Goal: Task Accomplishment & Management: Use online tool/utility

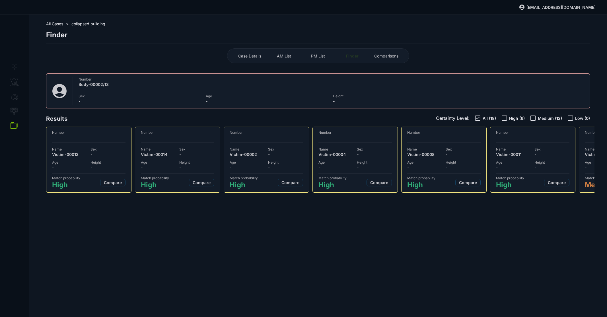
select select "*******"
select select "***"
click at [113, 147] on span "Sex" at bounding box center [108, 149] width 35 height 4
select select "**"
select select "**********"
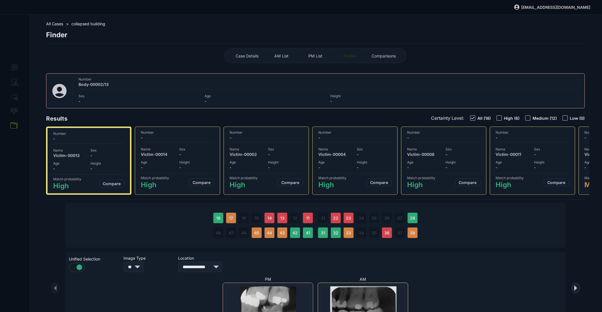
click at [58, 24] on span "All Cases" at bounding box center [54, 23] width 17 height 5
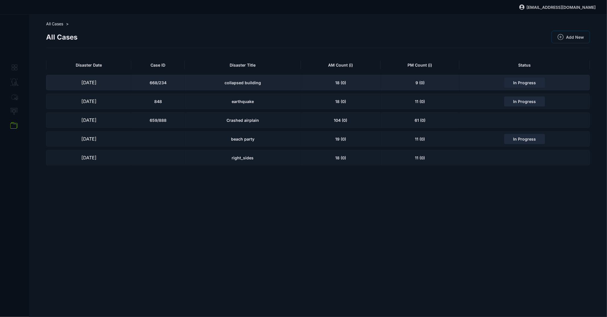
click at [200, 82] on div "collapsed building" at bounding box center [243, 82] width 116 height 15
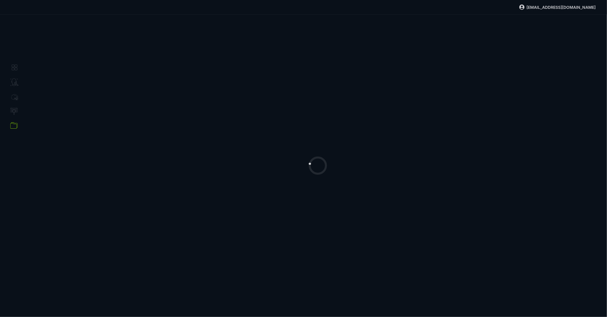
select select "**********"
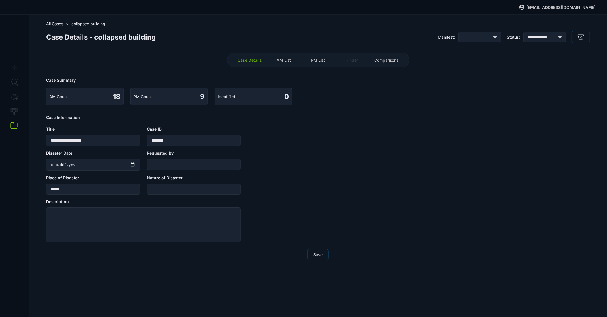
click at [310, 61] on div "PM List" at bounding box center [318, 60] width 31 height 9
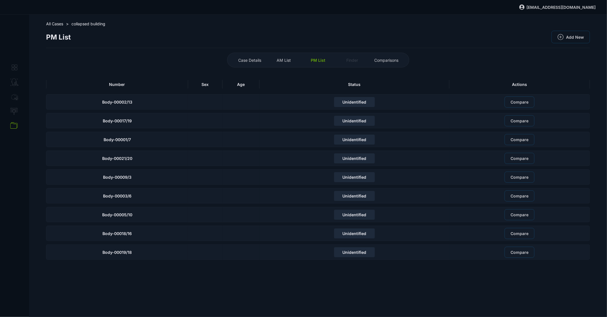
click at [285, 63] on div "AM List" at bounding box center [283, 60] width 31 height 9
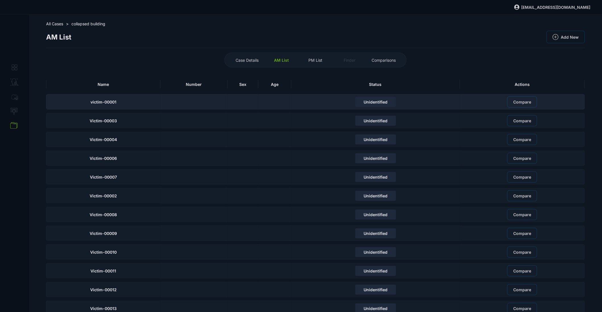
click at [305, 102] on div "Unidentified" at bounding box center [376, 101] width 169 height 15
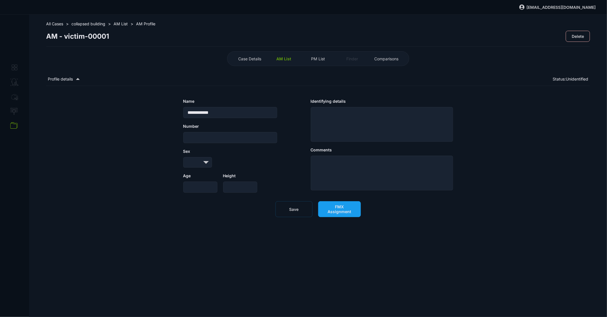
click at [340, 214] on span "FMX Assignment" at bounding box center [339, 209] width 31 height 10
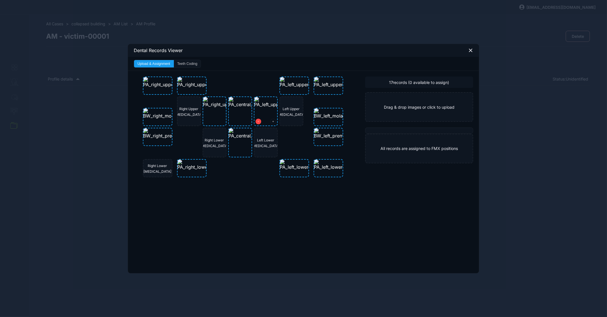
click at [259, 120] on button at bounding box center [259, 122] width 6 height 6
click at [208, 120] on button at bounding box center [207, 122] width 6 height 6
click at [340, 26] on div "Dental Records Viewer Upload & Assignment Teeth Coding Right Upper Cuspid Right…" at bounding box center [303, 158] width 607 height 317
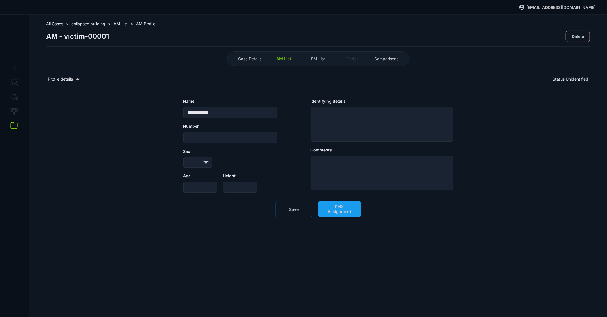
click at [90, 24] on span "collapsed building" at bounding box center [88, 23] width 34 height 5
select select "**********"
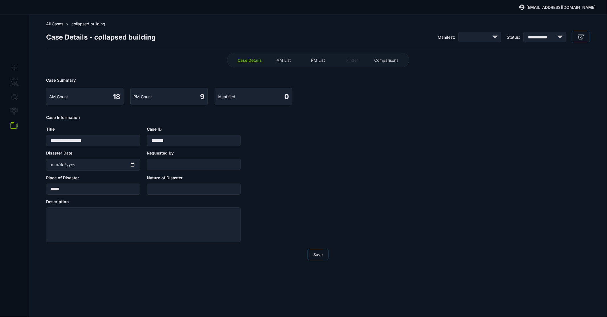
click at [290, 61] on span "AM List" at bounding box center [284, 60] width 14 height 5
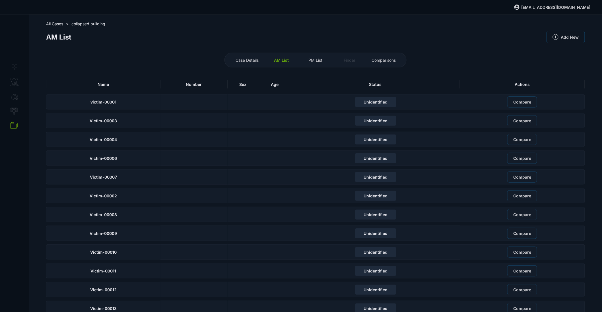
drag, startPoint x: 112, startPoint y: 31, endPoint x: 101, endPoint y: 29, distance: 10.7
click at [112, 31] on div "AM List Add New" at bounding box center [315, 39] width 539 height 17
click at [59, 23] on span "All Cases" at bounding box center [54, 23] width 17 height 5
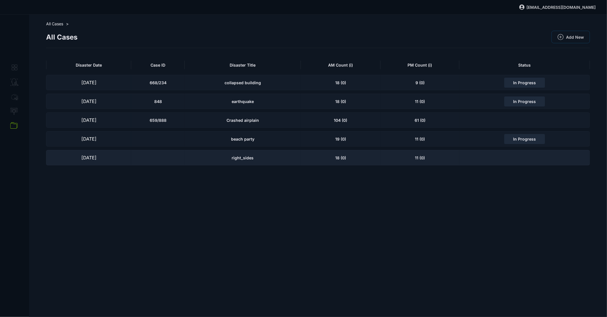
click at [317, 158] on div "18 (0)" at bounding box center [341, 157] width 80 height 15
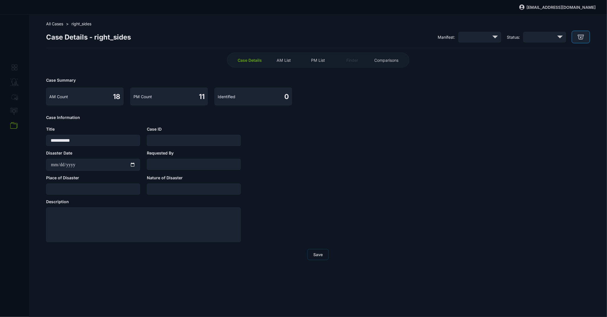
click at [576, 40] on button "button" at bounding box center [581, 37] width 18 height 13
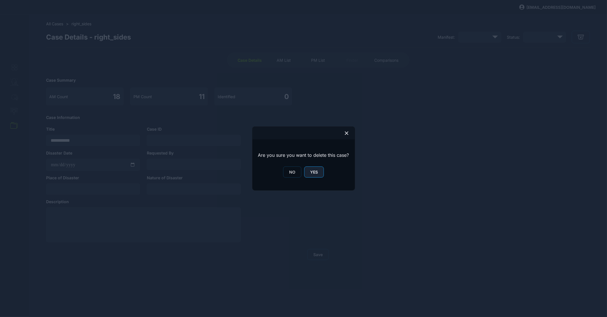
click at [313, 171] on span "YES" at bounding box center [314, 172] width 8 height 5
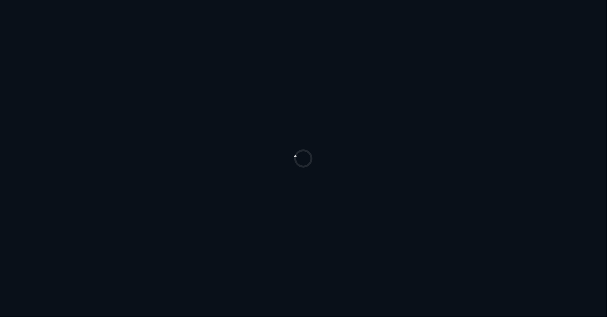
select select "*******"
select select "***"
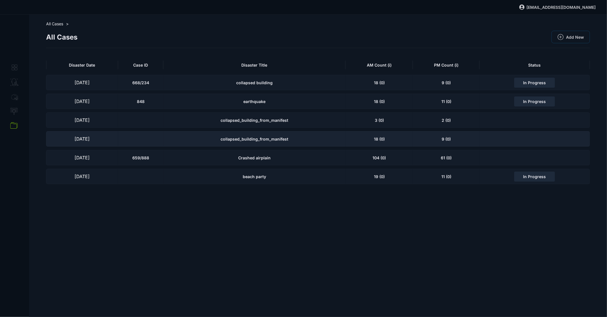
click at [274, 142] on div "collapsed_building_from_manifest" at bounding box center [254, 138] width 182 height 15
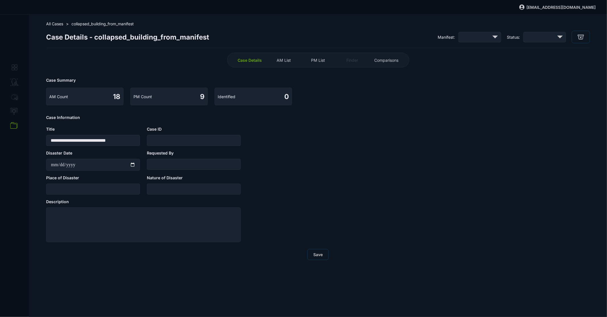
click at [318, 62] on span "PM List" at bounding box center [318, 60] width 14 height 5
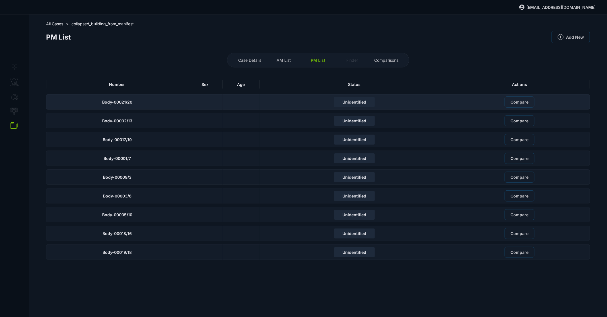
click at [271, 102] on div "Unidentified" at bounding box center [355, 101] width 190 height 15
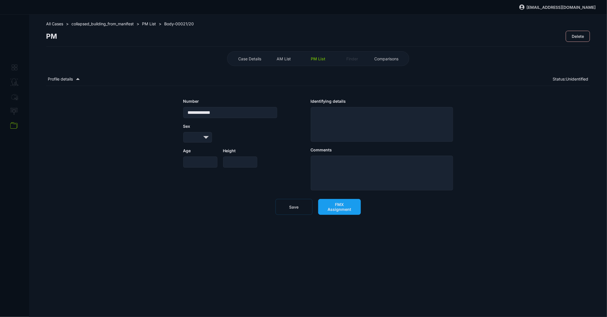
click at [350, 213] on button "FMX Assignment" at bounding box center [339, 207] width 43 height 16
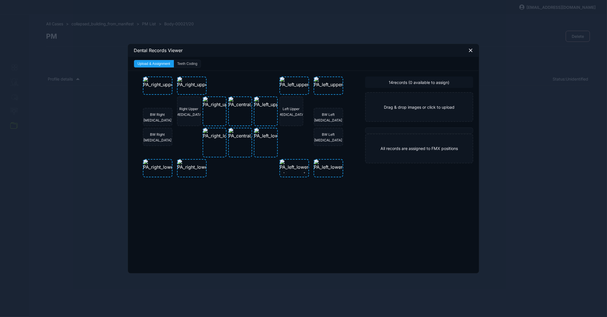
click at [295, 167] on img at bounding box center [305, 165] width 50 height 10
click at [304, 174] on icon at bounding box center [305, 173] width 2 height 6
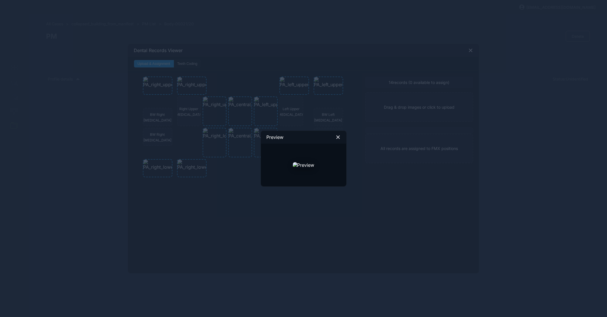
click at [340, 138] on icon at bounding box center [338, 137] width 5 height 5
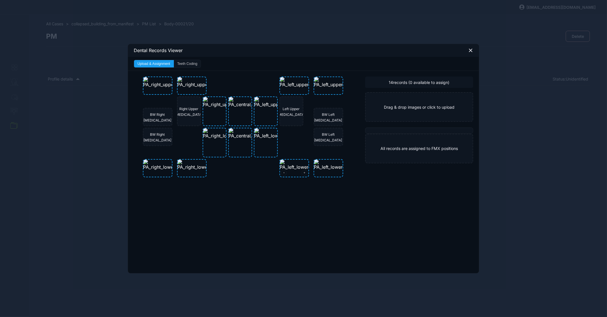
drag, startPoint x: 302, startPoint y: 158, endPoint x: 300, endPoint y: 165, distance: 7.0
click at [303, 159] on div "BW Right [MEDICAL_DATA] BW Right [MEDICAL_DATA] BW Left [MEDICAL_DATA] BW Left …" at bounding box center [245, 127] width 205 height 101
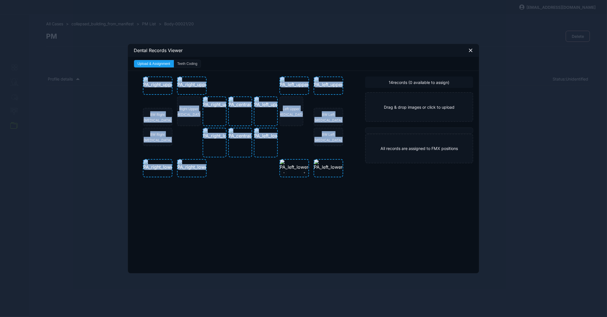
click at [297, 168] on img at bounding box center [305, 165] width 50 height 10
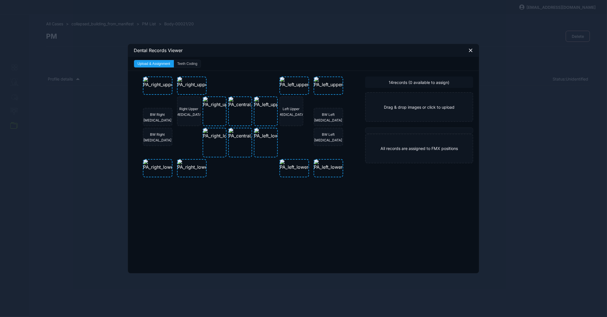
click at [300, 139] on div "BW Right [MEDICAL_DATA] BW Right [MEDICAL_DATA] BW Left [MEDICAL_DATA] BW Left …" at bounding box center [245, 127] width 205 height 101
click at [265, 106] on img at bounding box center [277, 102] width 46 height 10
click at [199, 65] on button "Teeth Coding" at bounding box center [187, 63] width 27 height 7
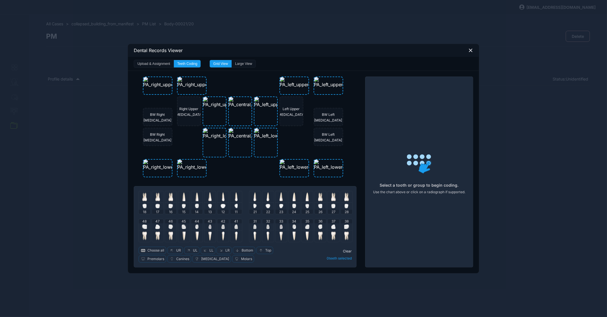
click at [164, 63] on button "Upload & Assignment" at bounding box center [154, 63] width 40 height 7
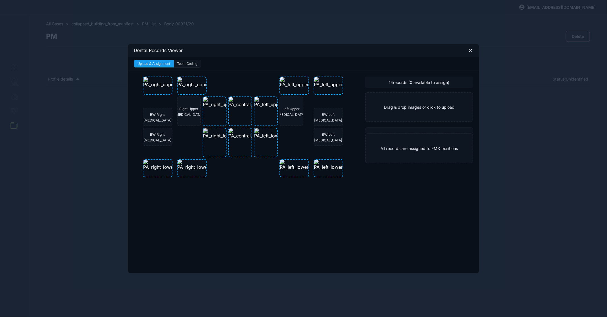
click at [470, 52] on icon at bounding box center [470, 50] width 5 height 5
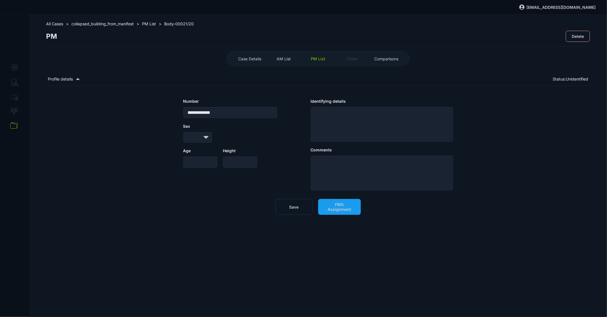
click at [281, 60] on span "AM List" at bounding box center [284, 58] width 14 height 5
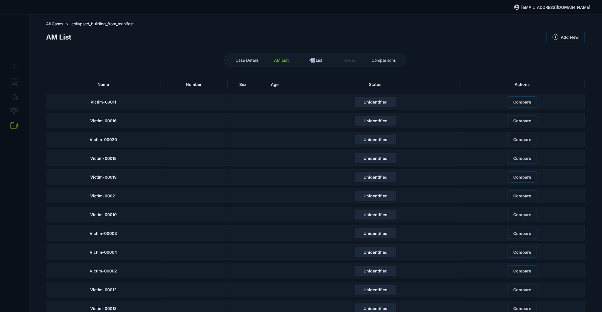
click at [316, 60] on span "PM List" at bounding box center [316, 60] width 14 height 5
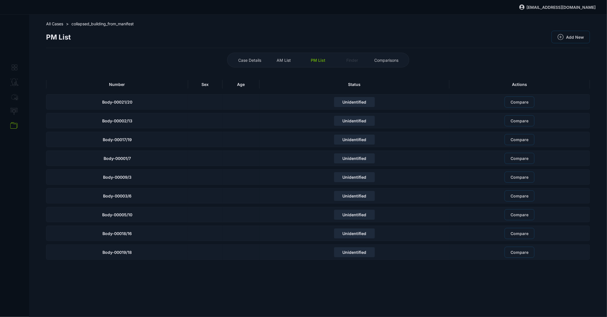
click at [262, 33] on div "PM List Add New" at bounding box center [318, 39] width 544 height 17
click at [59, 24] on span "All Cases" at bounding box center [54, 23] width 17 height 5
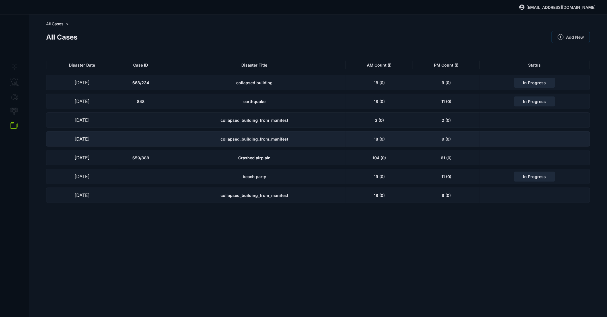
click at [260, 135] on div "collapsed_building_from_manifest" at bounding box center [254, 138] width 182 height 15
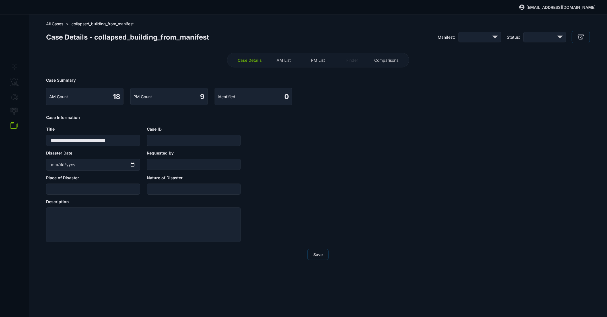
click at [319, 62] on span "PM List" at bounding box center [318, 60] width 14 height 5
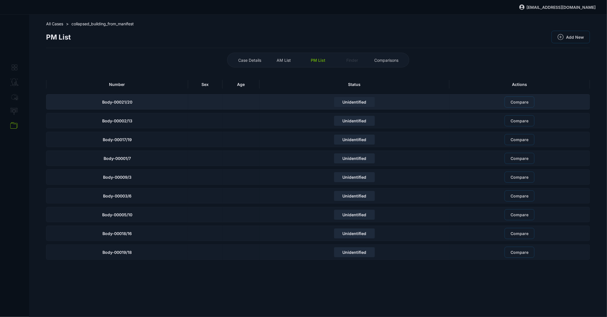
click at [237, 101] on div at bounding box center [241, 101] width 37 height 15
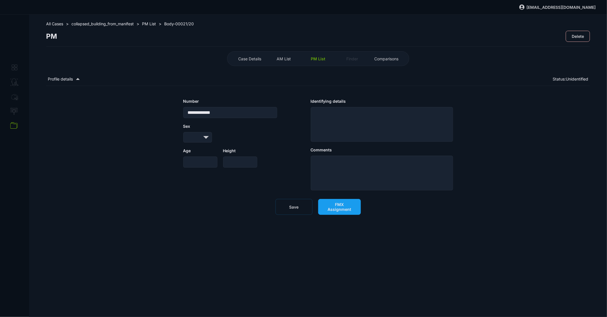
click at [335, 204] on span "FMX Assignment" at bounding box center [339, 207] width 31 height 10
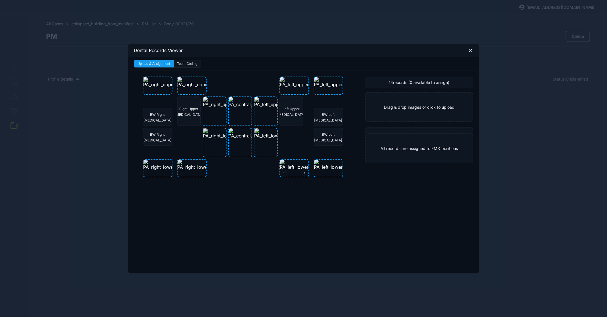
click at [292, 160] on img at bounding box center [305, 165] width 50 height 10
click at [293, 168] on img at bounding box center [305, 165] width 50 height 10
click at [305, 173] on button at bounding box center [305, 173] width 6 height 6
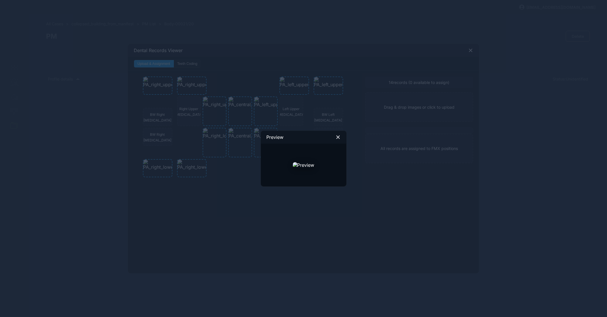
click at [337, 137] on icon at bounding box center [338, 137] width 3 height 3
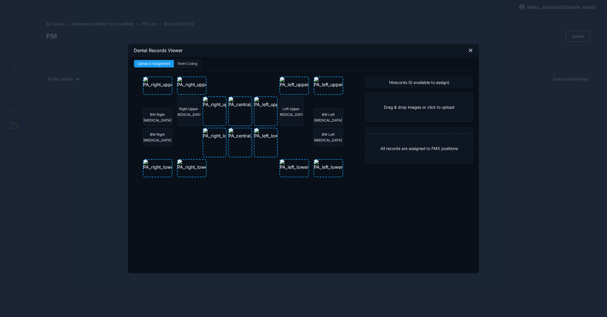
click at [475, 52] on div "Dental Records Viewer" at bounding box center [303, 50] width 351 height 13
click at [474, 52] on div "Dental Records Viewer" at bounding box center [303, 50] width 351 height 13
click at [473, 52] on icon at bounding box center [470, 50] width 5 height 5
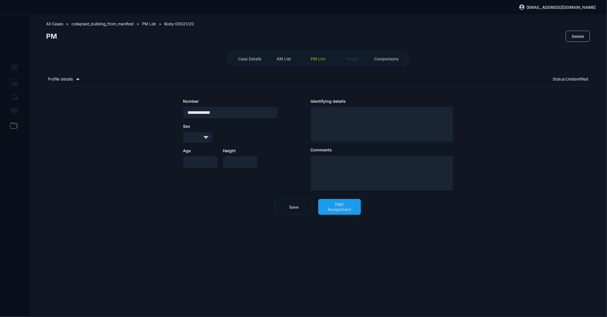
click at [52, 23] on span "All Cases" at bounding box center [54, 23] width 17 height 5
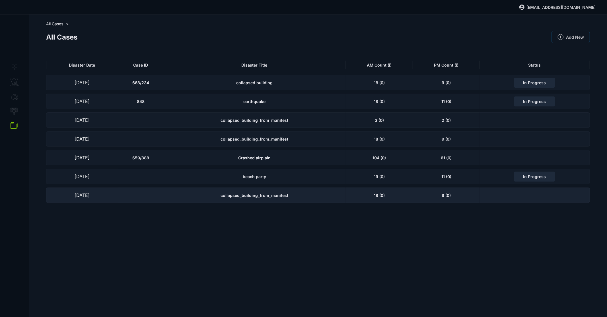
click at [299, 197] on div "collapsed_building_from_manifest" at bounding box center [254, 195] width 182 height 15
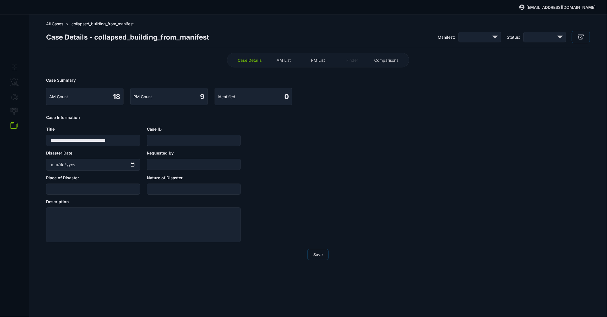
click at [319, 65] on div "Case Details AM List PM List Finder Comparisons" at bounding box center [318, 60] width 182 height 15
click at [319, 61] on span "PM List" at bounding box center [318, 60] width 14 height 5
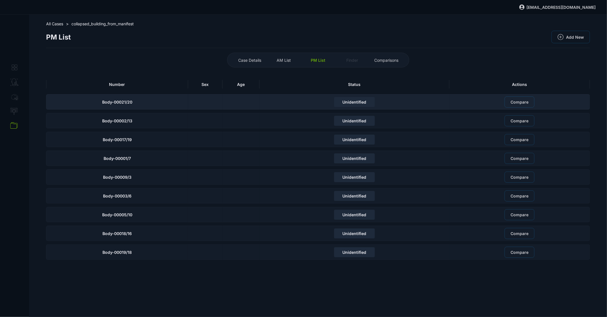
click at [269, 103] on div "Unidentified" at bounding box center [355, 101] width 190 height 15
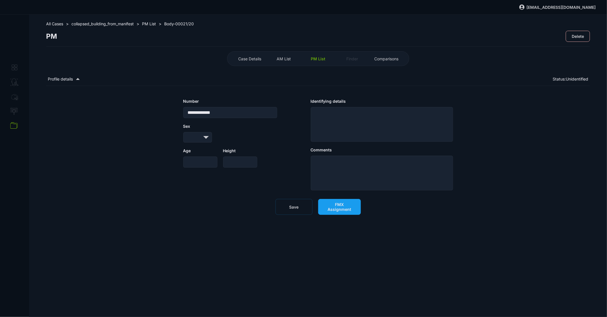
click at [339, 203] on span "FMX Assignment" at bounding box center [339, 207] width 31 height 10
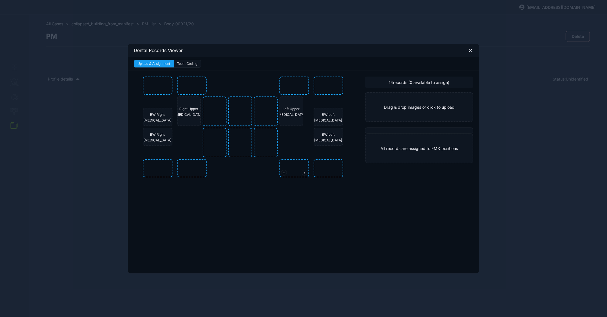
click at [298, 165] on img at bounding box center [305, 165] width 50 height 10
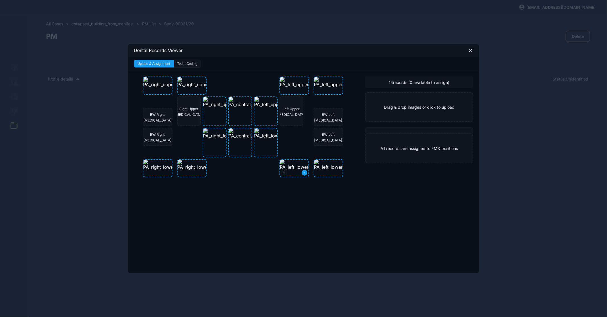
click at [304, 171] on icon at bounding box center [305, 173] width 2 height 6
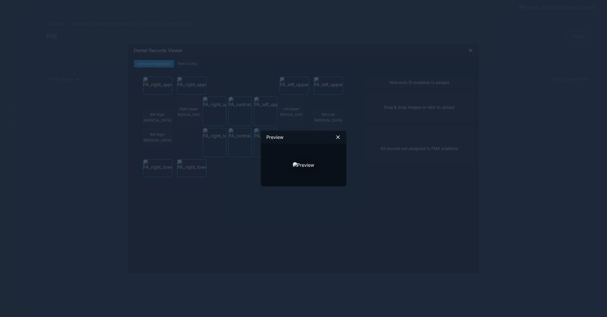
click at [340, 136] on icon at bounding box center [338, 137] width 5 height 5
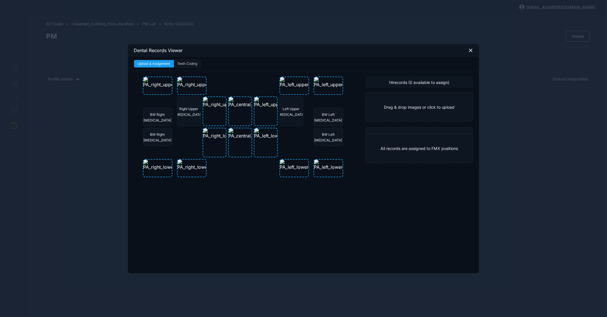
click at [472, 49] on icon at bounding box center [470, 50] width 3 height 3
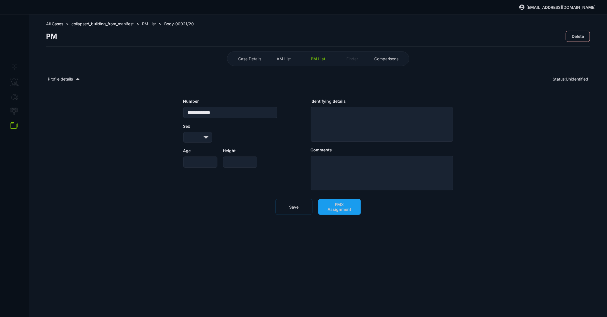
click at [107, 24] on span "collapsed_building_from_manifest" at bounding box center [102, 23] width 62 height 5
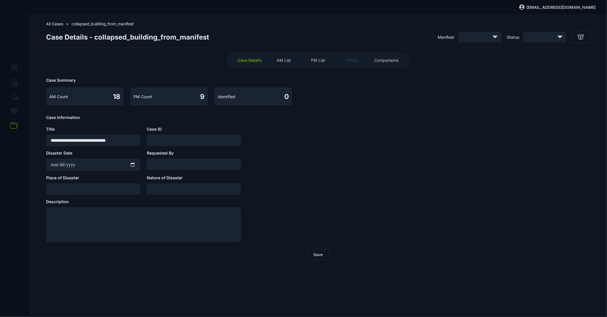
click at [65, 24] on div "All Cases >" at bounding box center [57, 23] width 22 height 5
click at [58, 24] on span "All Cases" at bounding box center [54, 23] width 17 height 5
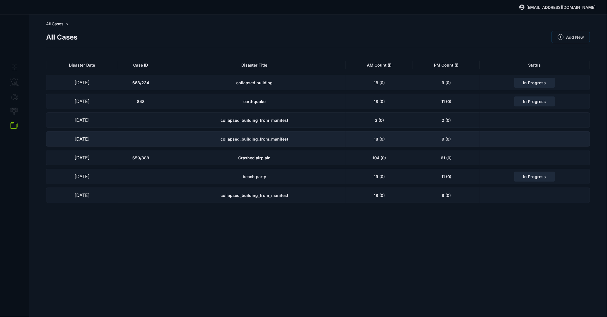
click at [112, 140] on div "[DATE]" at bounding box center [82, 138] width 72 height 15
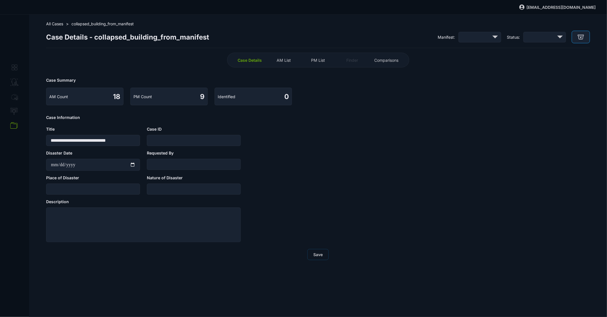
click at [587, 35] on button "button" at bounding box center [581, 37] width 18 height 13
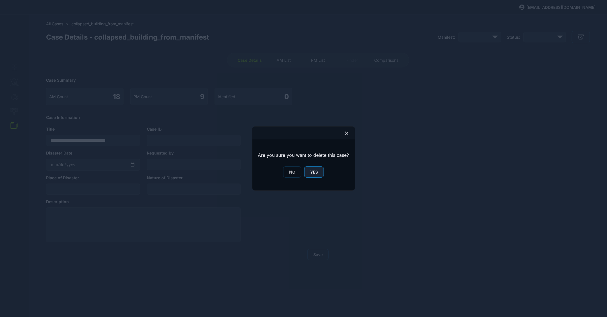
click at [309, 175] on button "YES" at bounding box center [314, 172] width 20 height 11
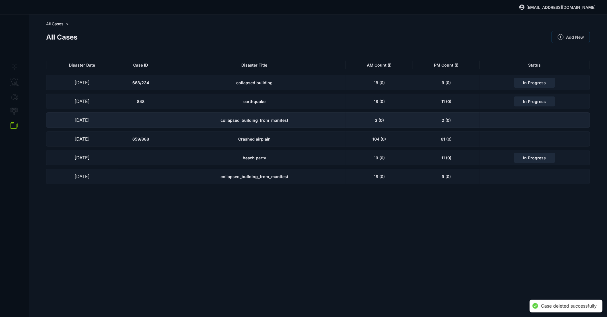
click at [158, 120] on div at bounding box center [140, 119] width 45 height 15
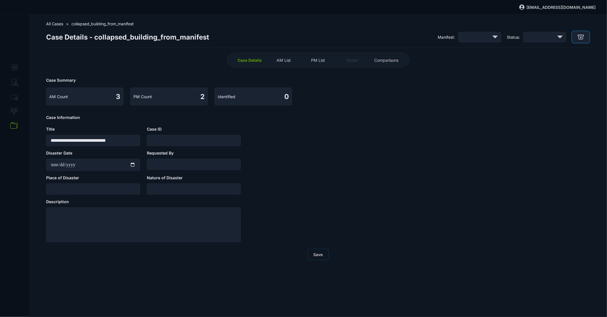
click at [582, 37] on icon "button" at bounding box center [581, 37] width 6 height 6
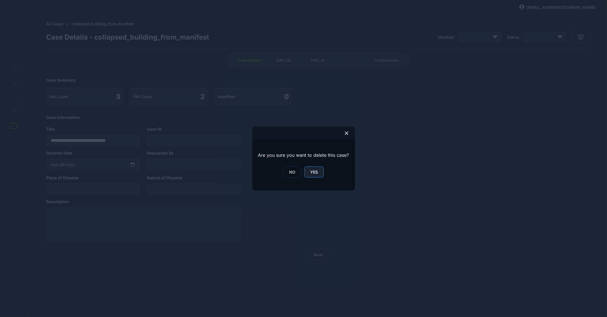
click at [322, 171] on button "YES" at bounding box center [314, 172] width 20 height 11
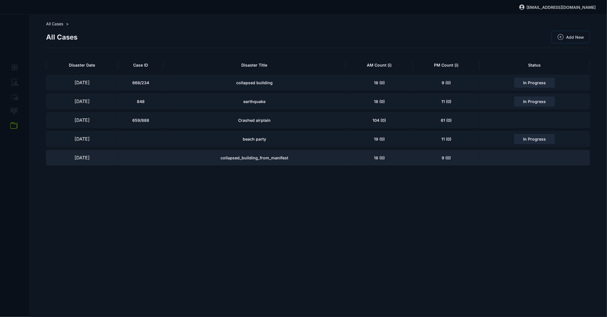
click at [250, 154] on div "collapsed_building_from_manifest" at bounding box center [254, 157] width 182 height 15
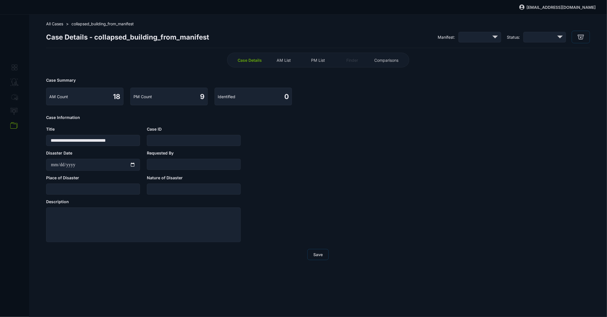
click at [284, 61] on span "AM List" at bounding box center [284, 60] width 14 height 5
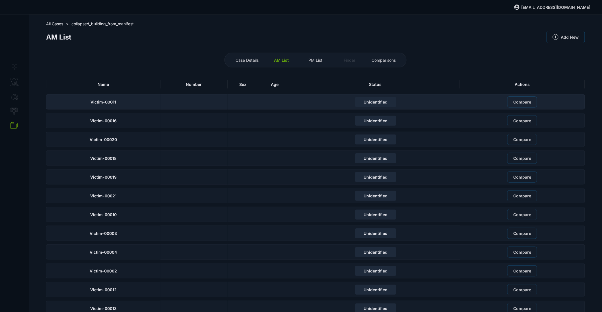
click at [227, 104] on div at bounding box center [194, 101] width 67 height 15
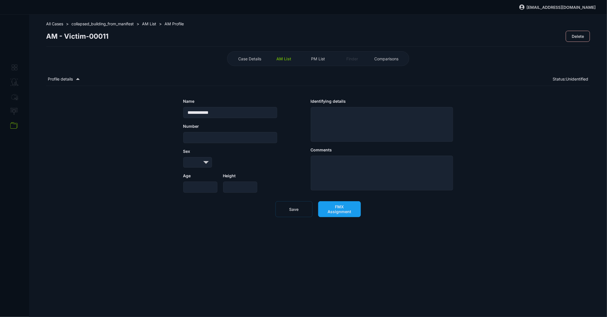
click at [340, 203] on div "**********" at bounding box center [318, 158] width 544 height 136
click at [342, 210] on span "FMX Assignment" at bounding box center [339, 209] width 31 height 10
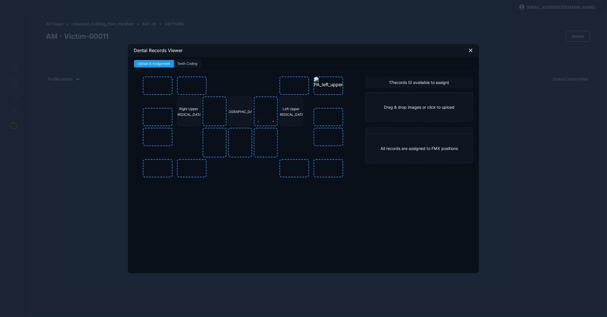
click at [267, 112] on div at bounding box center [265, 111] width 23 height 28
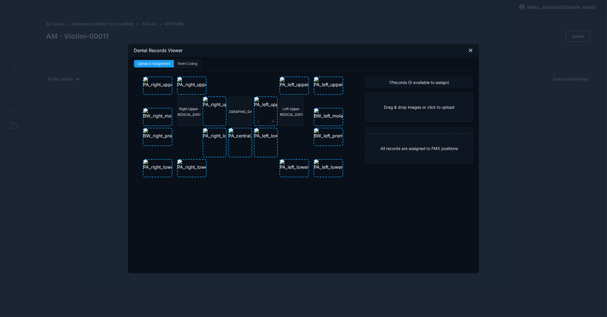
click at [274, 118] on div at bounding box center [265, 111] width 23 height 28
click at [274, 122] on button at bounding box center [273, 122] width 6 height 6
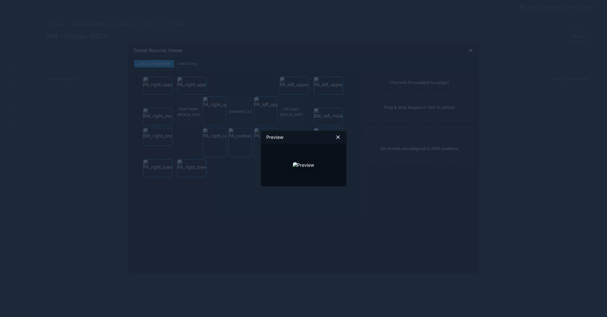
click at [338, 136] on icon at bounding box center [338, 137] width 5 height 5
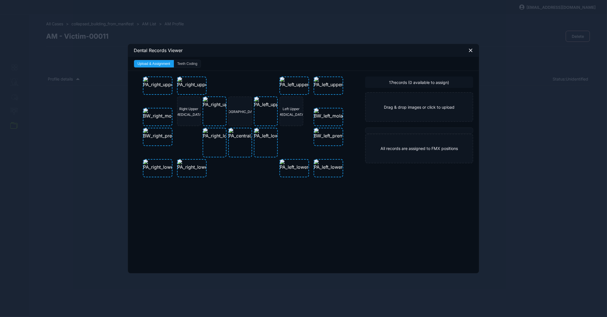
click at [238, 305] on div "Dental Records Viewer Upload & Assignment Teeth Coding Right Upper [MEDICAL_DAT…" at bounding box center [303, 158] width 607 height 317
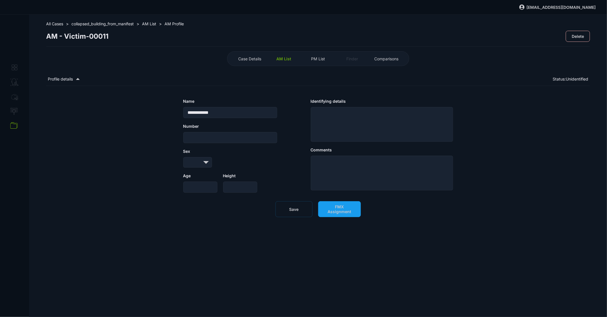
click at [51, 26] on div "All Cases > collapsed_building_from_manifest > AM List > AM Profile AM - Victim…" at bounding box center [318, 43] width 544 height 45
click at [52, 25] on span "All Cases" at bounding box center [54, 23] width 17 height 5
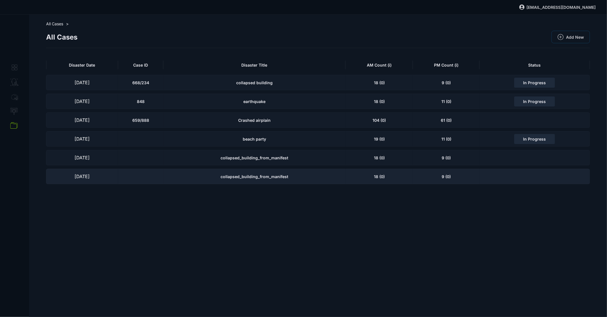
click at [256, 178] on span "collapsed_building_from_manifest" at bounding box center [255, 176] width 68 height 5
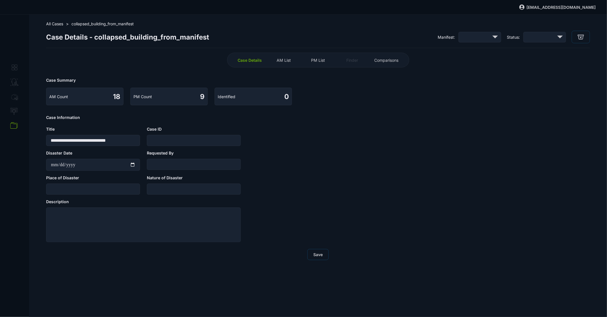
click at [320, 64] on div "Case Details AM List PM List Finder Comparisons" at bounding box center [318, 60] width 182 height 15
click at [319, 61] on span "PM List" at bounding box center [318, 60] width 14 height 5
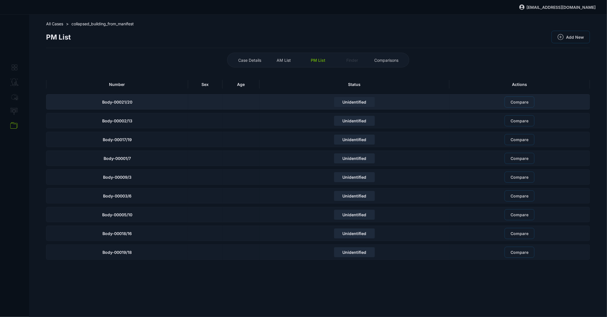
click at [305, 104] on div "Unidentified" at bounding box center [355, 101] width 190 height 15
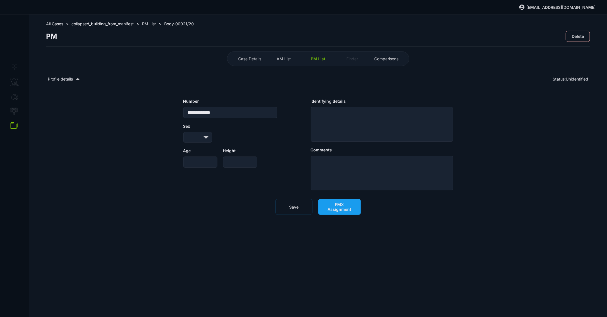
click at [342, 206] on span "FMX Assignment" at bounding box center [339, 207] width 31 height 10
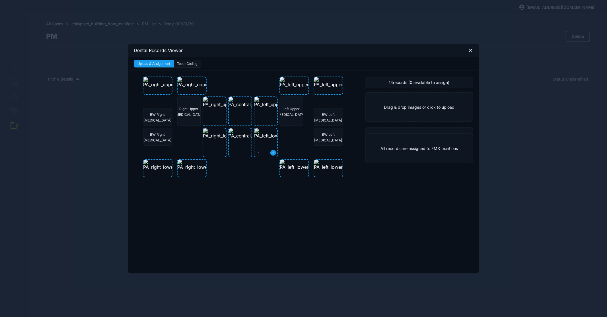
click at [272, 150] on icon at bounding box center [273, 153] width 2 height 6
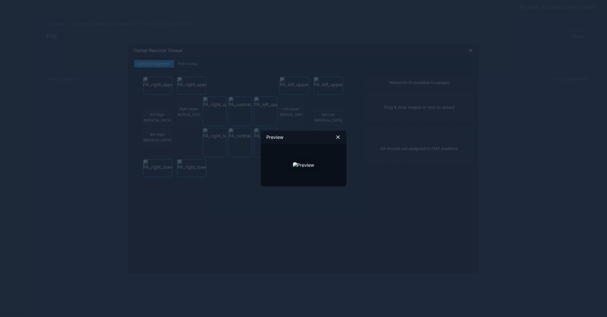
click at [338, 136] on icon at bounding box center [338, 137] width 3 height 3
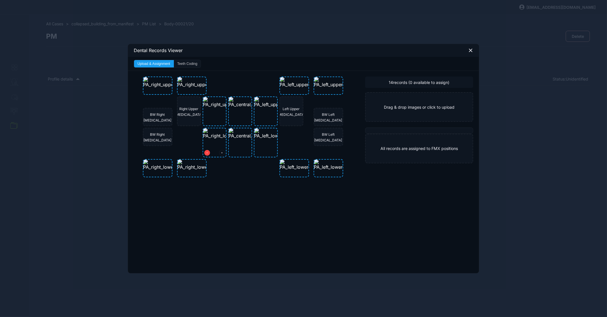
click at [208, 152] on button at bounding box center [207, 153] width 6 height 6
click at [260, 153] on button at bounding box center [259, 153] width 6 height 6
click at [472, 52] on icon at bounding box center [470, 50] width 3 height 3
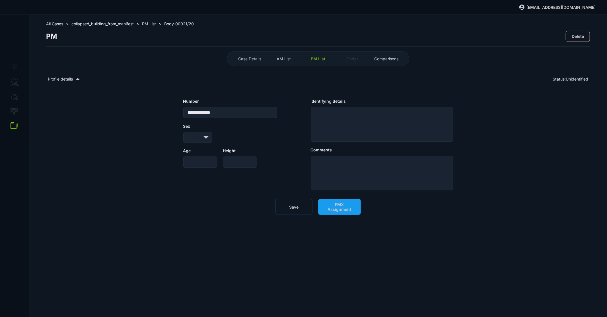
click at [311, 205] on button "Save" at bounding box center [294, 207] width 37 height 16
click at [334, 202] on span "FMX Assignment" at bounding box center [339, 207] width 31 height 10
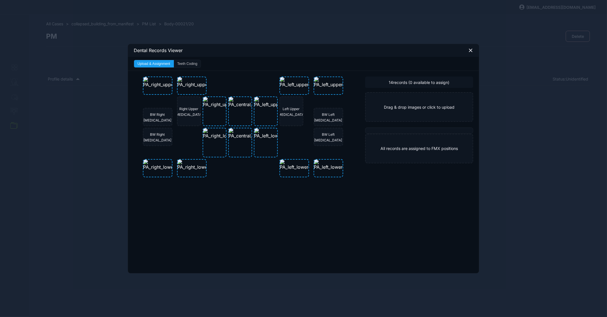
click at [470, 50] on icon at bounding box center [470, 50] width 3 height 3
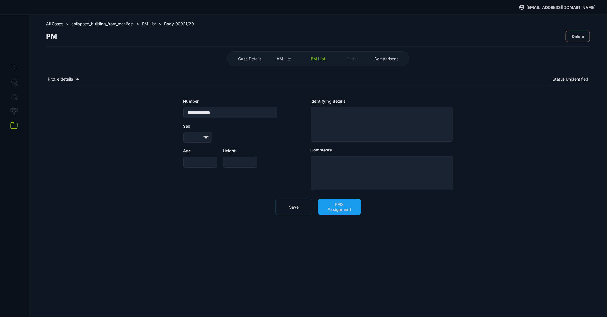
click at [151, 24] on span "PM List" at bounding box center [149, 23] width 14 height 5
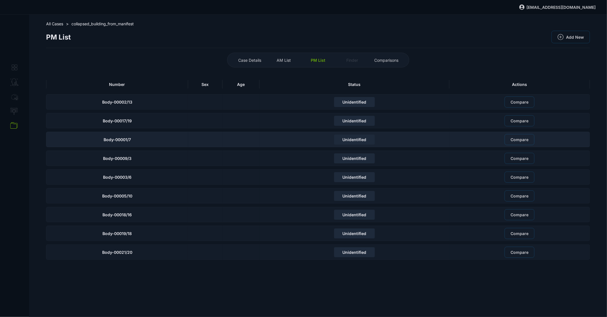
click at [270, 139] on div "Unidentified" at bounding box center [355, 139] width 190 height 15
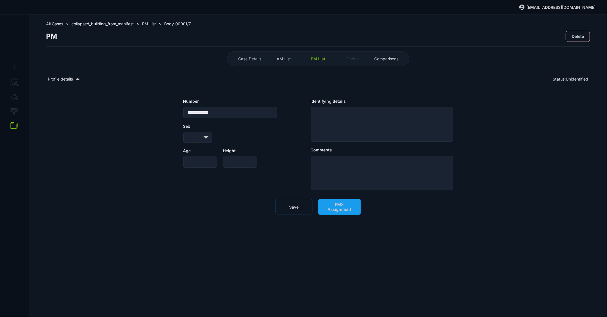
click at [347, 215] on div "**********" at bounding box center [318, 156] width 544 height 133
click at [347, 213] on button "FMX Assignment" at bounding box center [339, 207] width 43 height 16
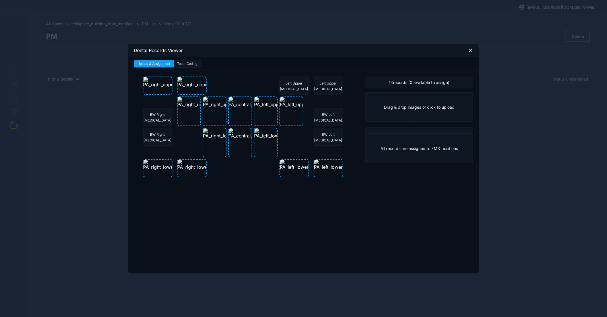
click at [471, 52] on icon at bounding box center [470, 50] width 5 height 5
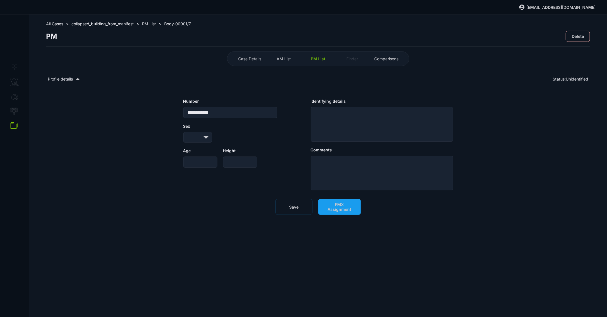
click at [315, 59] on span "PM List" at bounding box center [318, 58] width 15 height 5
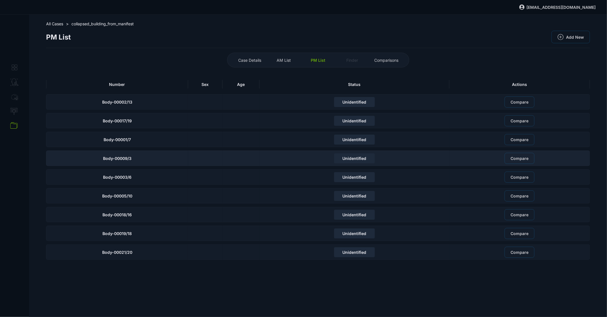
click at [211, 156] on div at bounding box center [205, 158] width 34 height 15
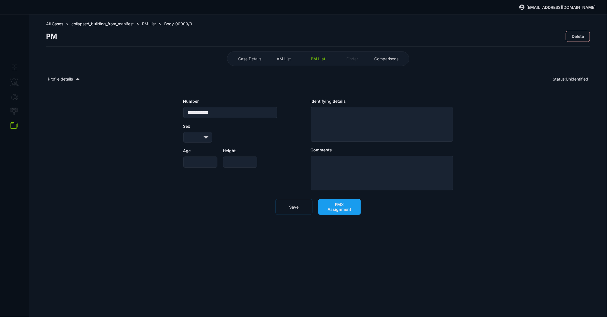
click at [333, 204] on span "FMX Assignment" at bounding box center [339, 207] width 31 height 10
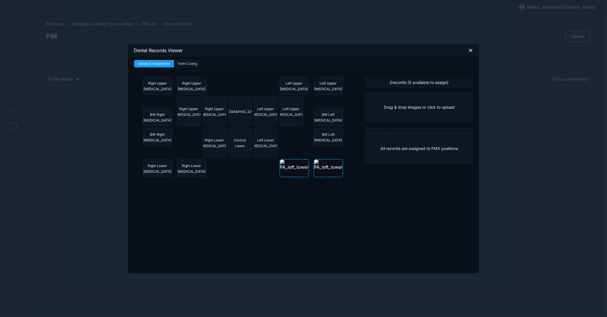
click at [469, 52] on icon at bounding box center [470, 50] width 5 height 5
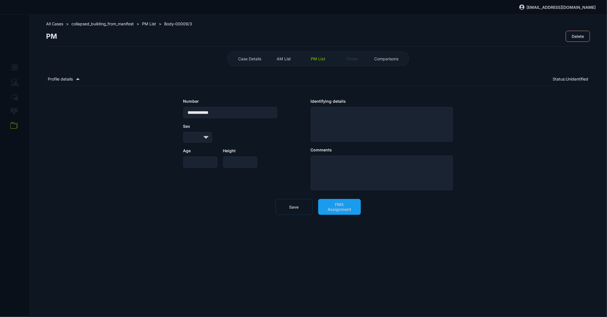
click at [319, 58] on span "PM List" at bounding box center [318, 58] width 15 height 5
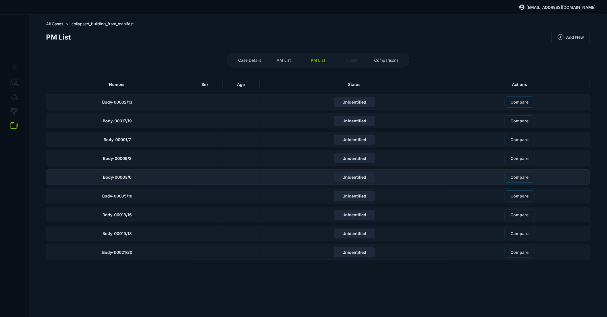
click at [202, 178] on div at bounding box center [205, 176] width 34 height 15
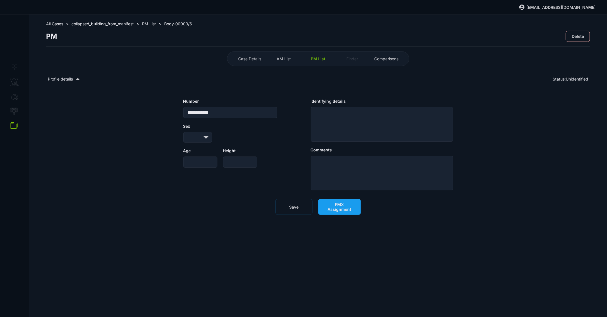
click at [335, 204] on span "FMX Assignment" at bounding box center [339, 207] width 31 height 10
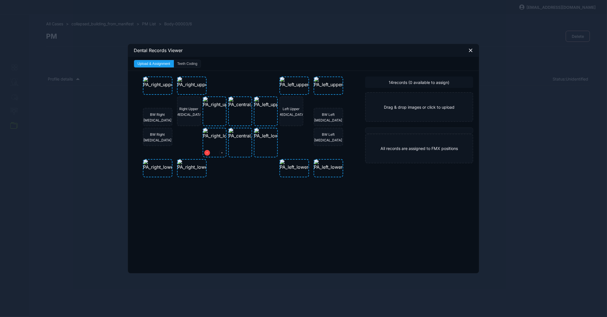
click at [208, 151] on button at bounding box center [207, 153] width 6 height 6
drag, startPoint x: 258, startPoint y: 153, endPoint x: 266, endPoint y: 153, distance: 8.0
click at [258, 153] on icon at bounding box center [259, 153] width 2 height 6
click at [470, 50] on icon at bounding box center [470, 50] width 3 height 3
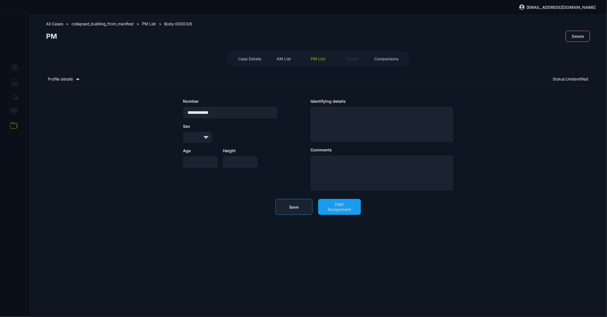
click at [303, 203] on button "Save" at bounding box center [294, 207] width 37 height 16
click at [321, 60] on span "PM List" at bounding box center [318, 58] width 15 height 5
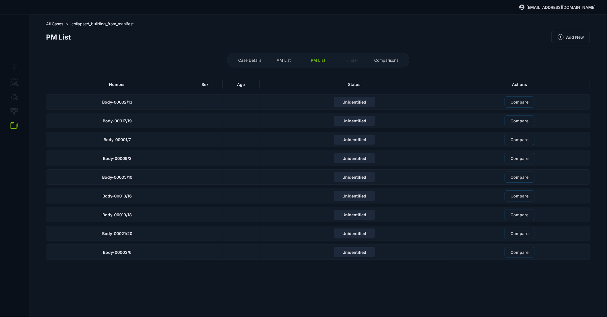
click at [181, 85] on div "Number" at bounding box center [117, 84] width 142 height 9
click at [196, 104] on div at bounding box center [205, 101] width 34 height 15
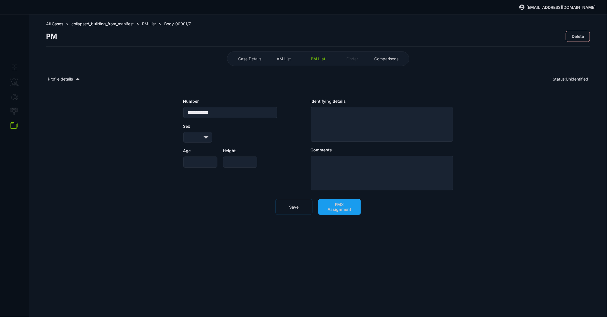
click at [62, 22] on span "All Cases" at bounding box center [54, 23] width 17 height 5
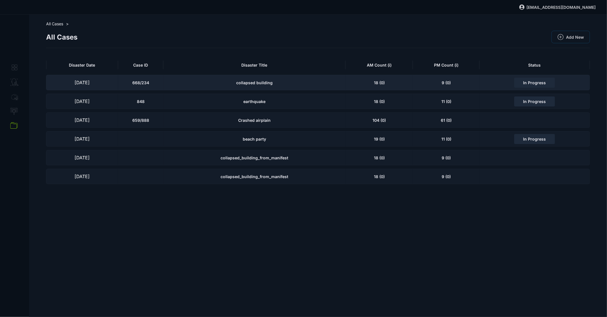
click at [230, 85] on div "collapsed building" at bounding box center [254, 82] width 182 height 15
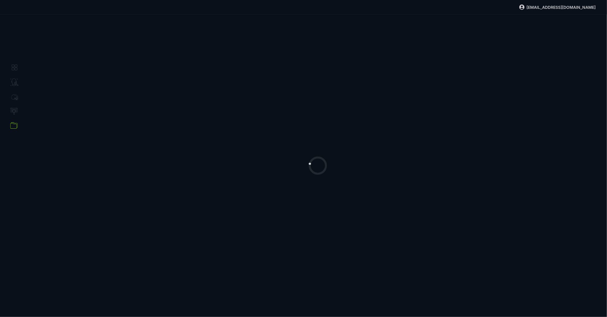
select select "**********"
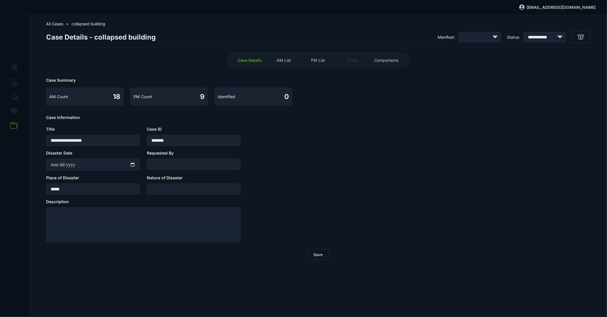
click at [322, 62] on div "PM List" at bounding box center [318, 60] width 31 height 9
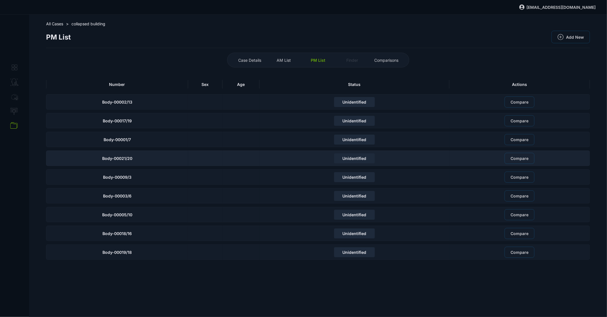
click at [213, 161] on div at bounding box center [205, 158] width 34 height 15
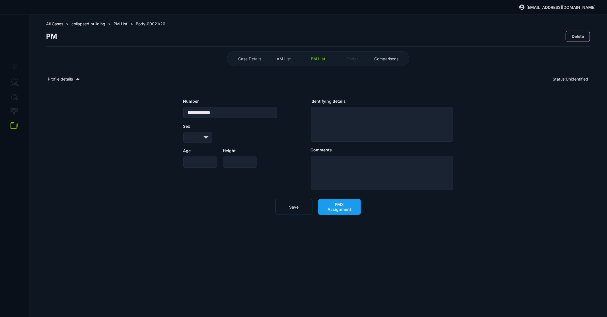
click at [341, 204] on span "FMX Assignment" at bounding box center [339, 207] width 31 height 10
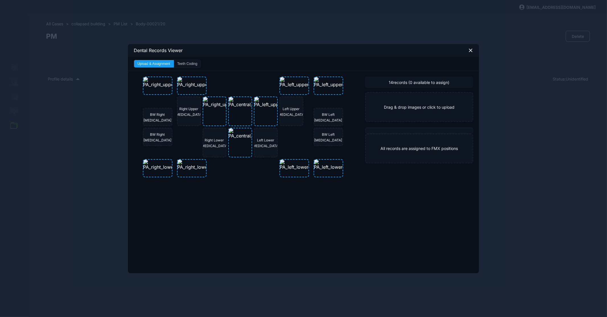
click at [471, 50] on icon at bounding box center [470, 50] width 3 height 3
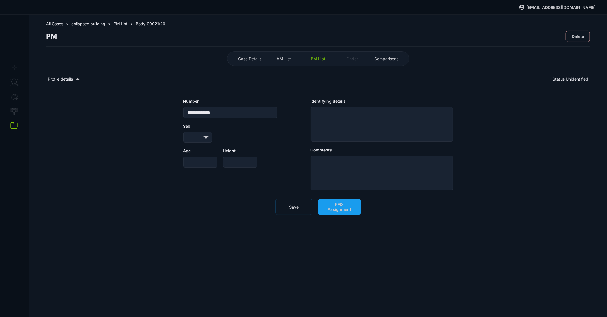
click at [309, 58] on div "PM List" at bounding box center [318, 58] width 31 height 9
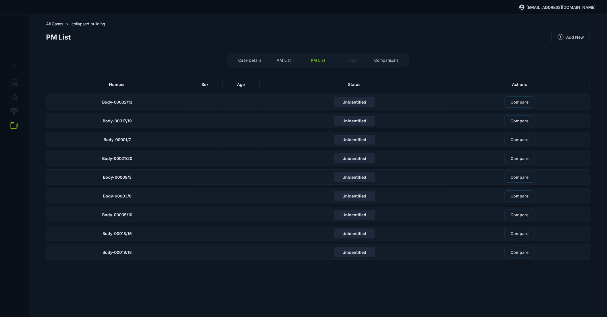
click at [63, 24] on span "All Cases" at bounding box center [54, 23] width 17 height 5
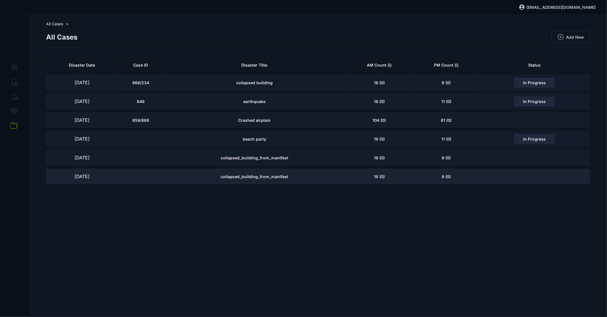
click at [255, 175] on span "collapsed_building_from_manifest" at bounding box center [255, 176] width 68 height 5
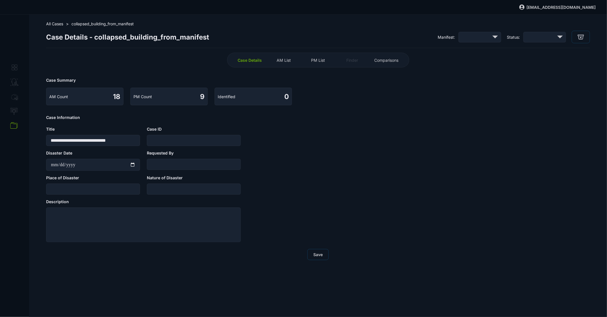
click at [320, 64] on div "Case Details AM List PM List Finder Comparisons" at bounding box center [318, 60] width 182 height 15
click at [319, 61] on span "PM List" at bounding box center [318, 60] width 14 height 5
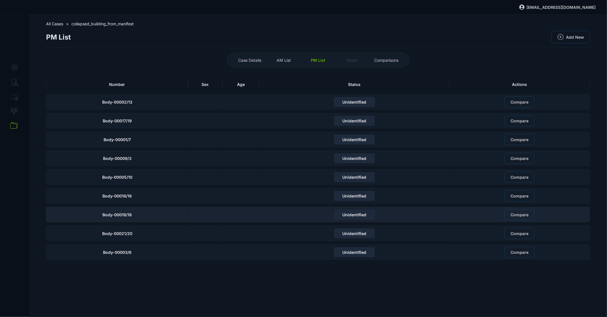
click at [261, 219] on div "Unidentified" at bounding box center [355, 214] width 190 height 15
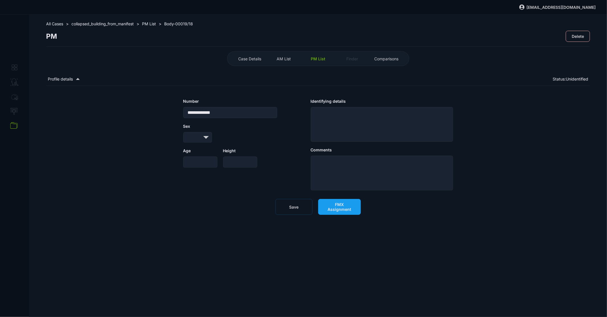
click at [323, 206] on button "FMX Assignment" at bounding box center [339, 207] width 43 height 16
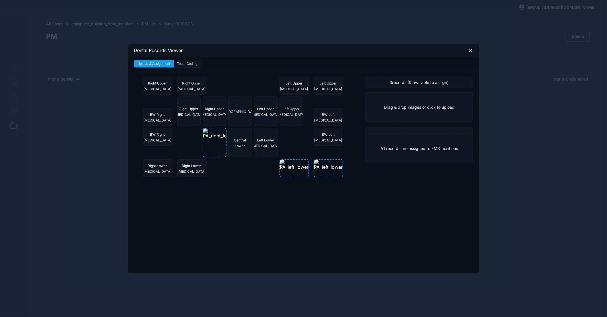
click at [471, 51] on icon at bounding box center [470, 50] width 5 height 5
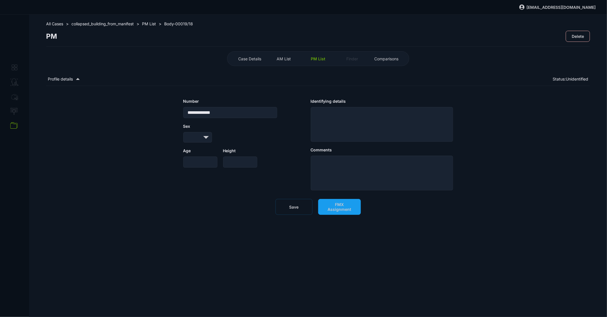
click at [124, 22] on span "collapsed_building_from_manifest" at bounding box center [102, 23] width 62 height 5
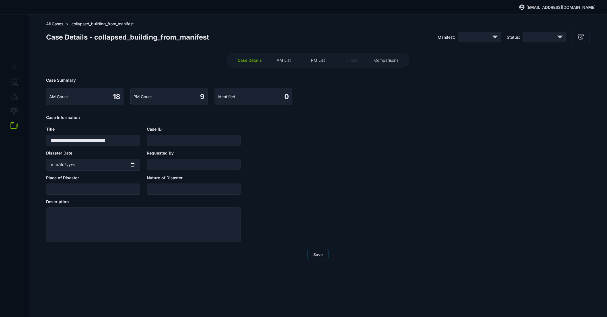
click at [59, 24] on span "All Cases" at bounding box center [54, 23] width 17 height 5
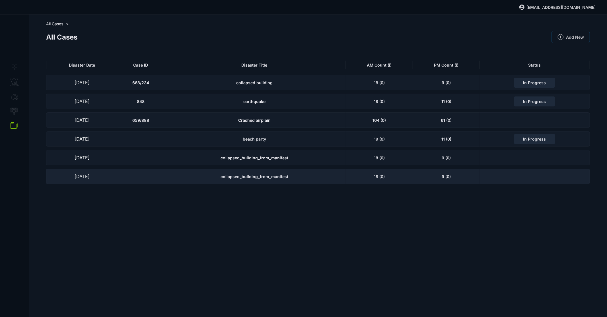
click at [248, 179] on span "collapsed_building_from_manifest" at bounding box center [255, 176] width 68 height 5
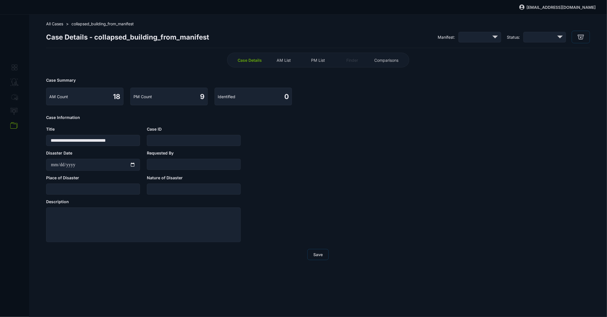
click at [311, 61] on span "PM List" at bounding box center [318, 60] width 14 height 5
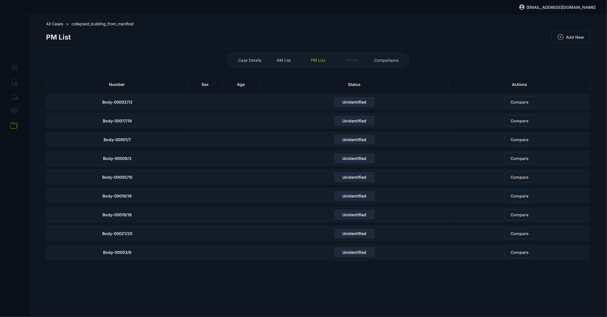
click at [60, 24] on span "All Cases" at bounding box center [54, 23] width 17 height 5
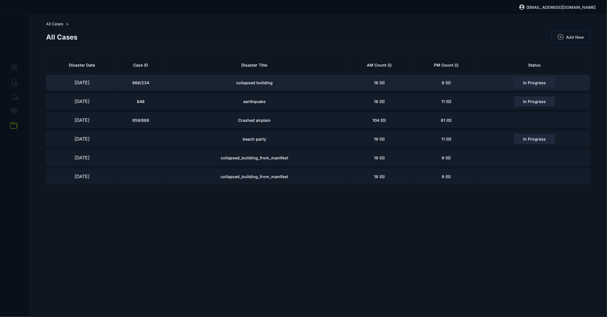
click at [215, 84] on div "collapsed building" at bounding box center [254, 82] width 182 height 15
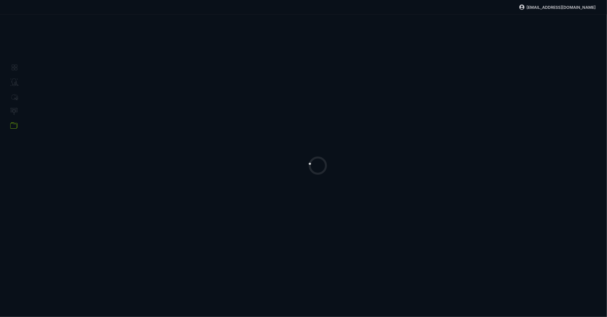
select select "**********"
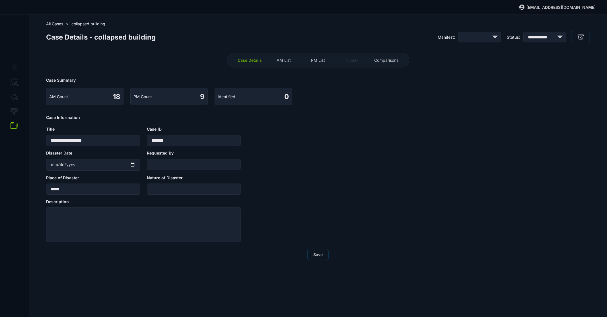
click at [315, 59] on span "PM List" at bounding box center [318, 60] width 14 height 5
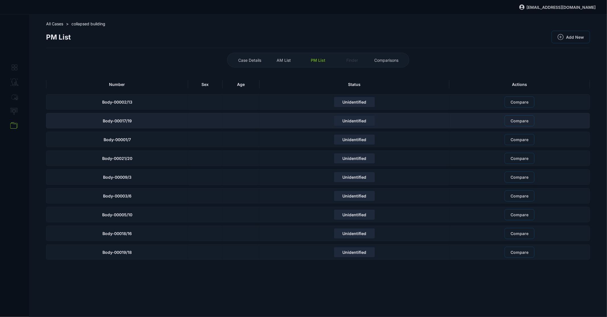
click at [156, 121] on div "Body-00017/19" at bounding box center [117, 120] width 142 height 15
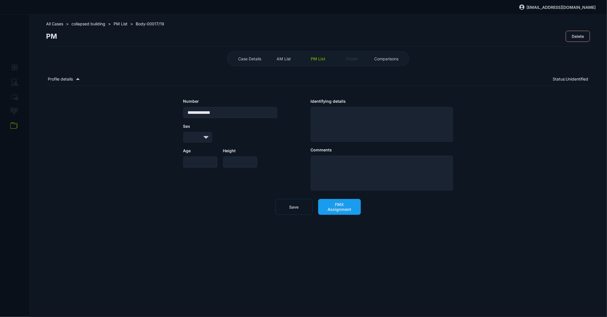
click at [340, 210] on span "FMX Assignment" at bounding box center [339, 207] width 31 height 10
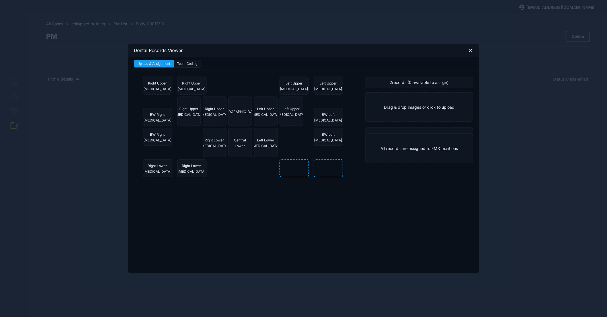
click at [470, 52] on icon at bounding box center [470, 50] width 3 height 3
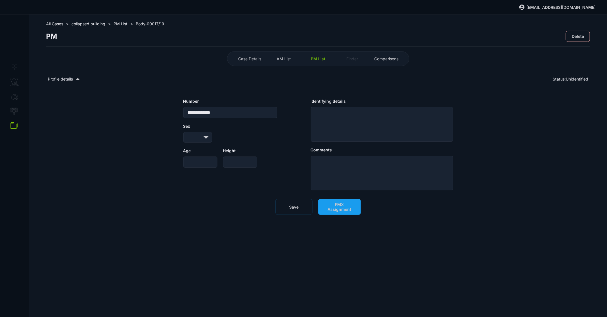
click at [60, 23] on span "All Cases" at bounding box center [54, 23] width 17 height 5
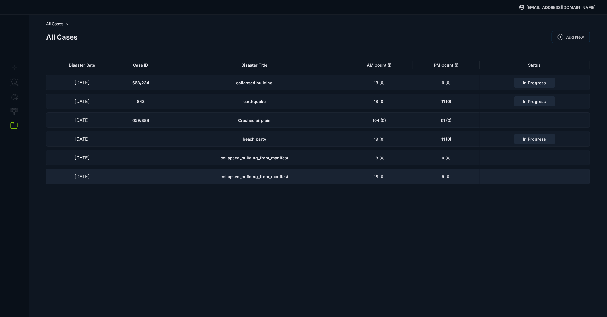
click at [258, 172] on div "collapsed_building_from_manifest" at bounding box center [254, 176] width 182 height 15
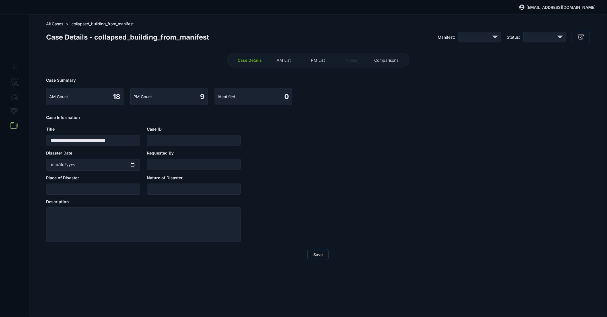
click at [326, 59] on div "PM List" at bounding box center [318, 60] width 31 height 9
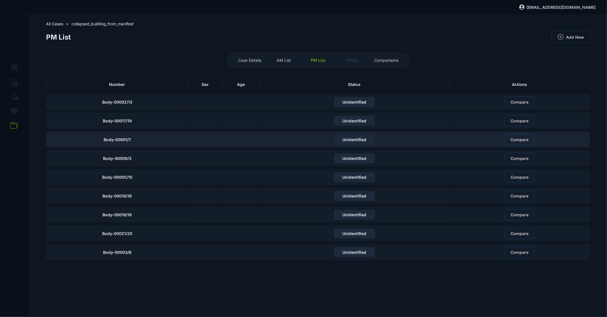
click at [213, 141] on div at bounding box center [205, 139] width 34 height 15
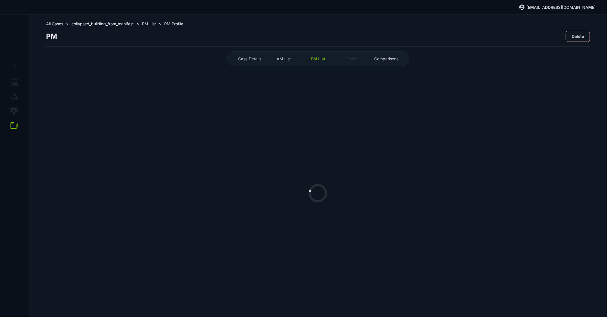
click at [285, 61] on span "AM List" at bounding box center [284, 58] width 14 height 5
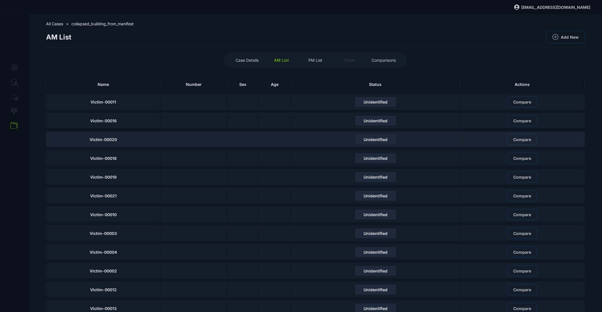
click at [310, 137] on div "Unidentified" at bounding box center [376, 139] width 169 height 15
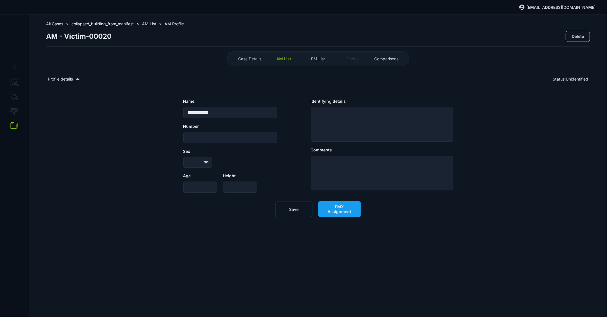
click at [343, 212] on span "FMX Assignment" at bounding box center [339, 209] width 31 height 10
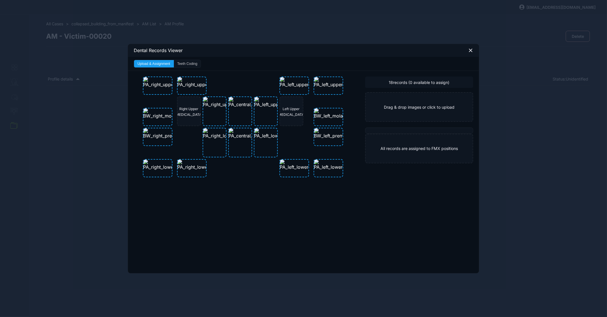
click at [470, 51] on icon at bounding box center [470, 50] width 5 height 5
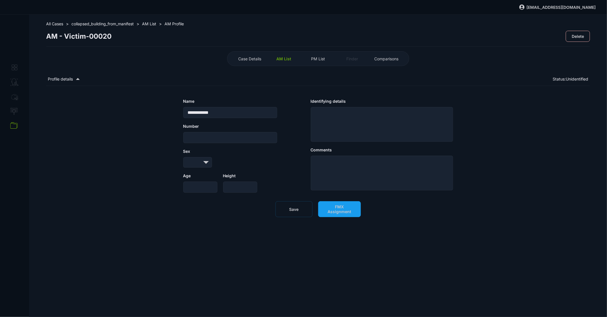
click at [55, 24] on span "All Cases" at bounding box center [54, 23] width 17 height 5
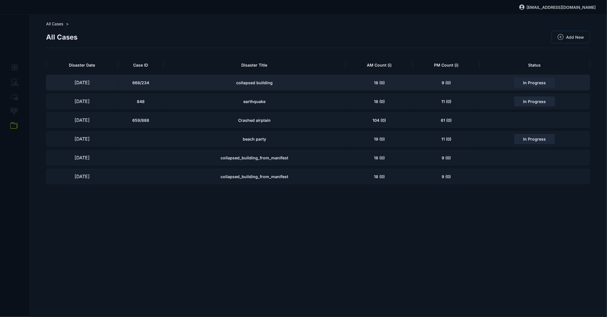
click at [180, 79] on div "collapsed building" at bounding box center [254, 82] width 182 height 15
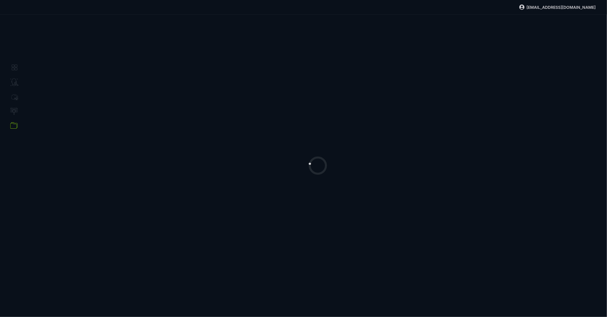
select select "**********"
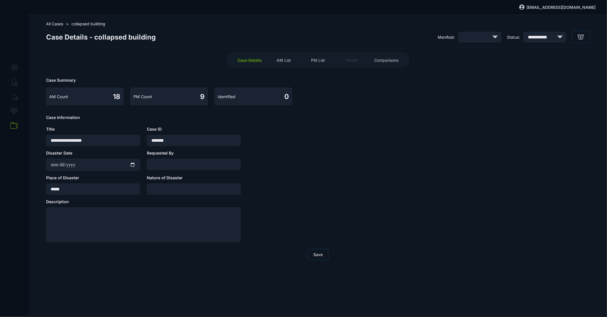
click at [290, 61] on span "AM List" at bounding box center [284, 60] width 14 height 5
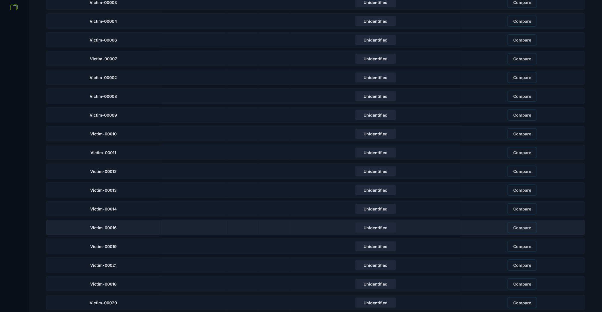
scroll to position [124, 0]
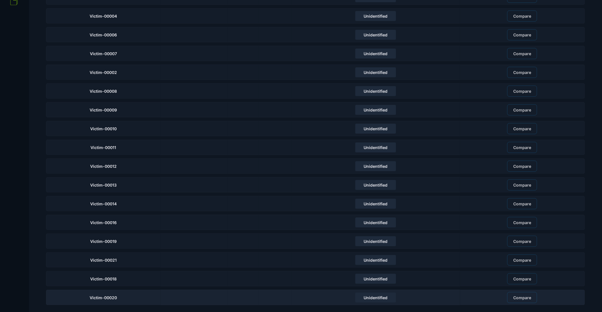
click at [145, 294] on div "Victim-00020" at bounding box center [103, 297] width 114 height 15
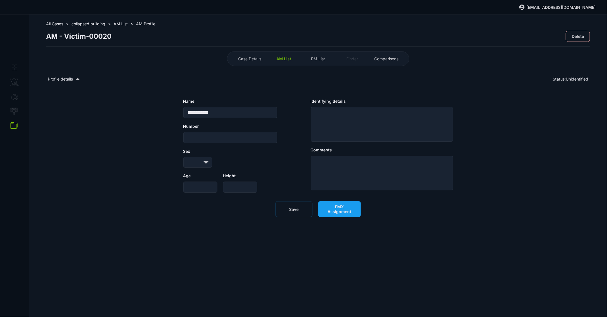
click at [336, 211] on span "FMX Assignment" at bounding box center [339, 209] width 31 height 10
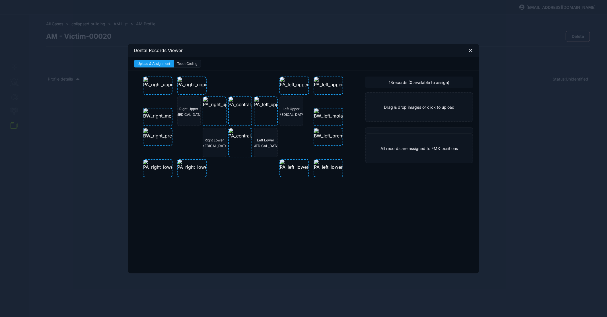
click at [472, 52] on icon at bounding box center [470, 50] width 3 height 3
